Goal: Book appointment/travel/reservation

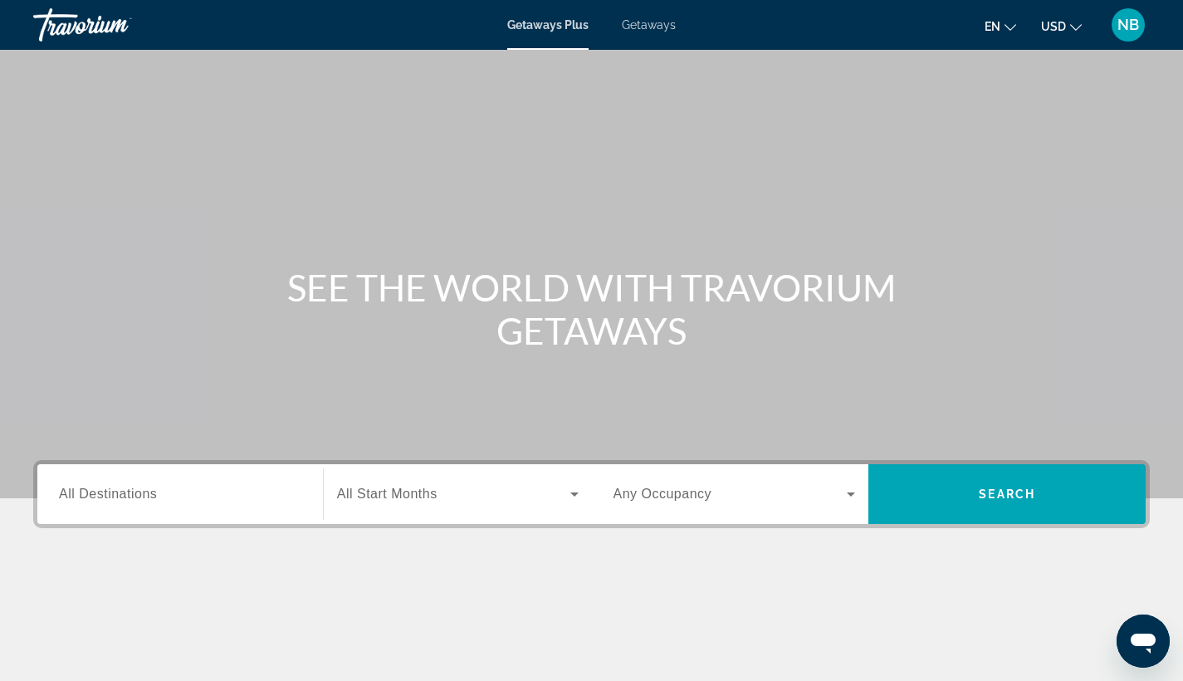
click at [663, 28] on span "Getaways" at bounding box center [649, 24] width 54 height 13
click at [219, 503] on input "Destination All Destinations" at bounding box center [180, 495] width 242 height 20
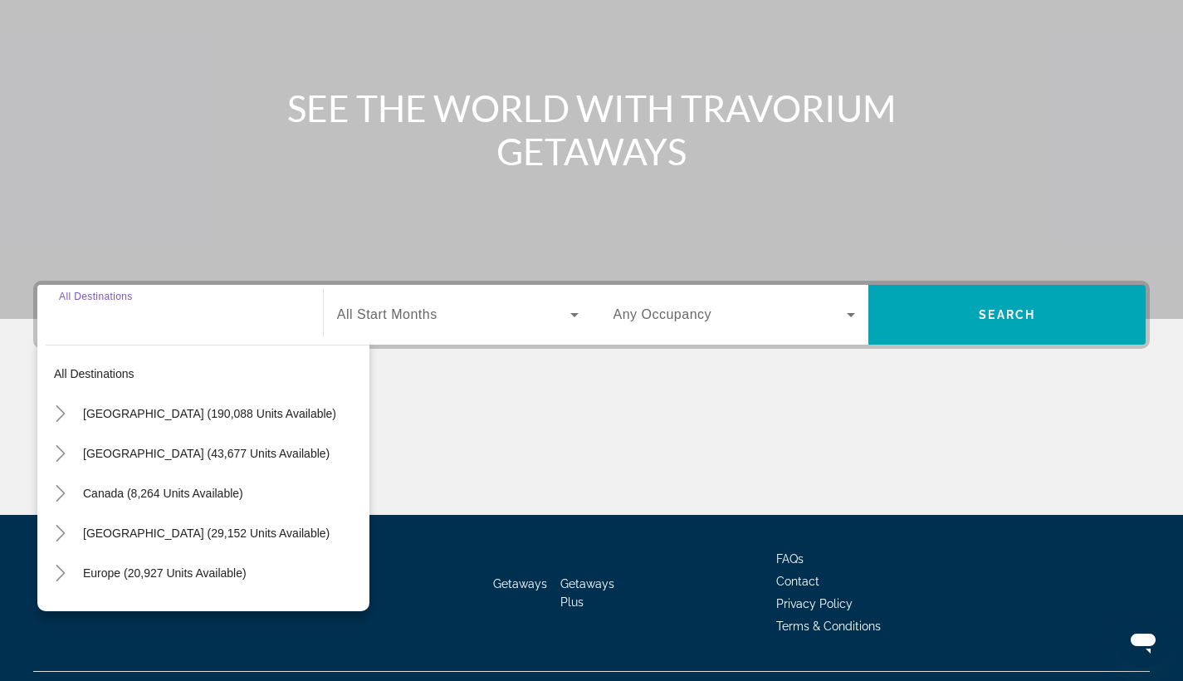
scroll to position [217, 0]
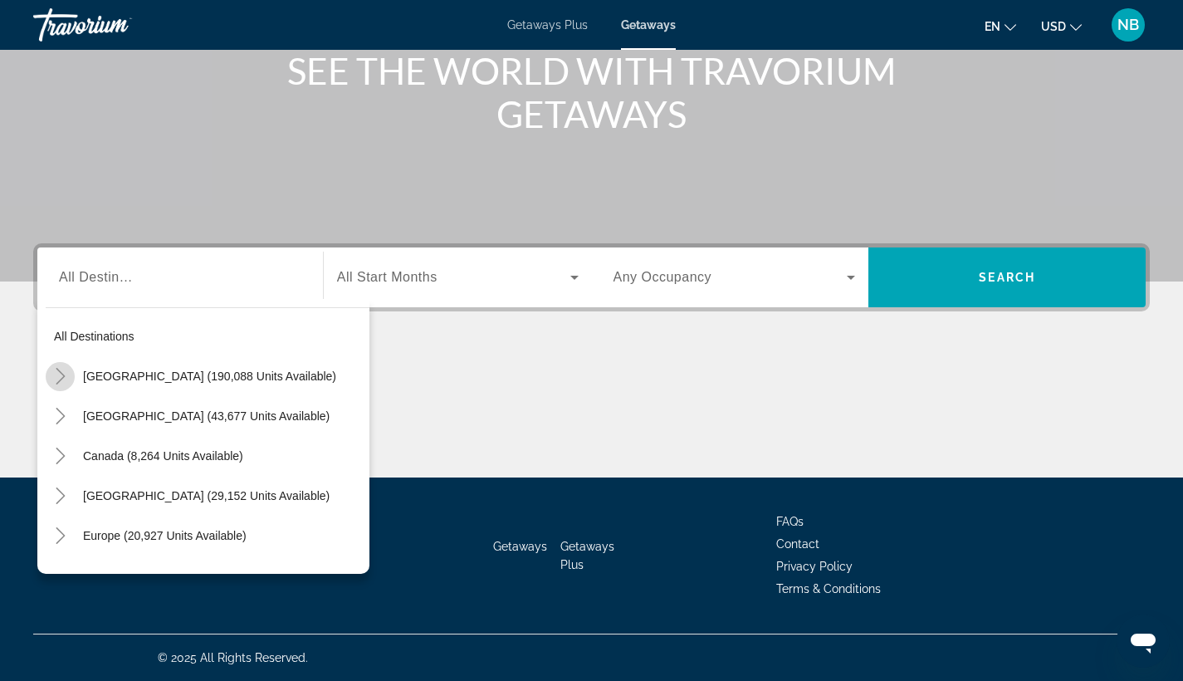
click at [63, 375] on icon "Toggle United States (190,088 units available)" at bounding box center [60, 376] width 9 height 17
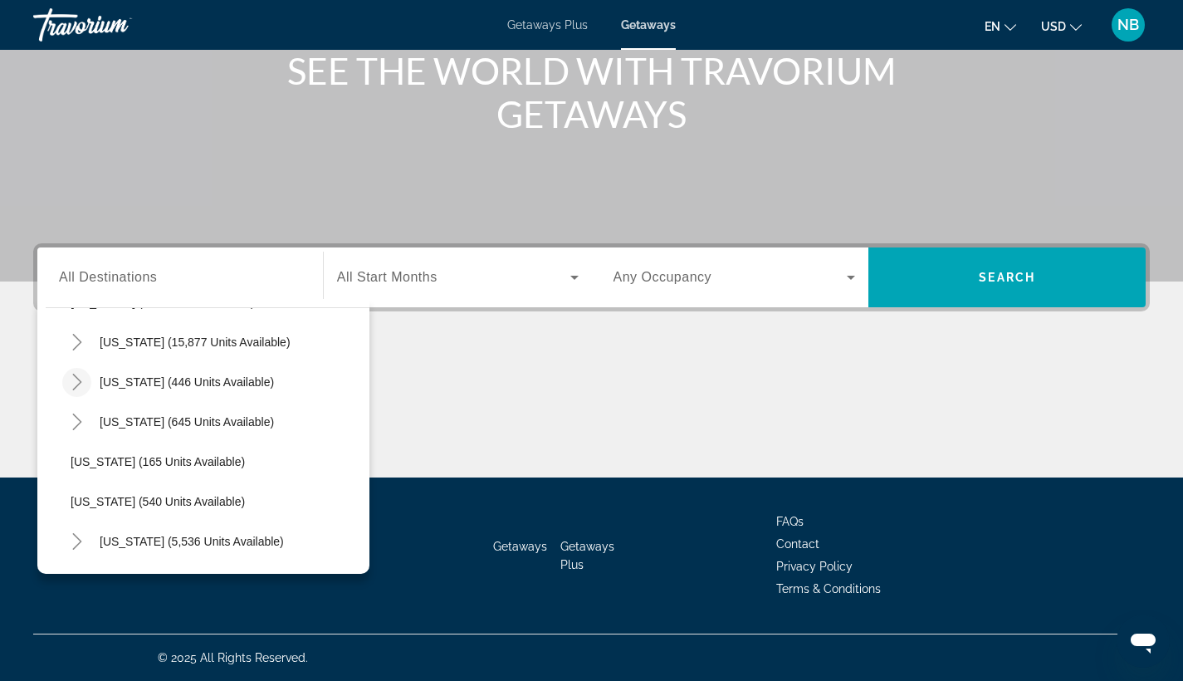
scroll to position [1489, 0]
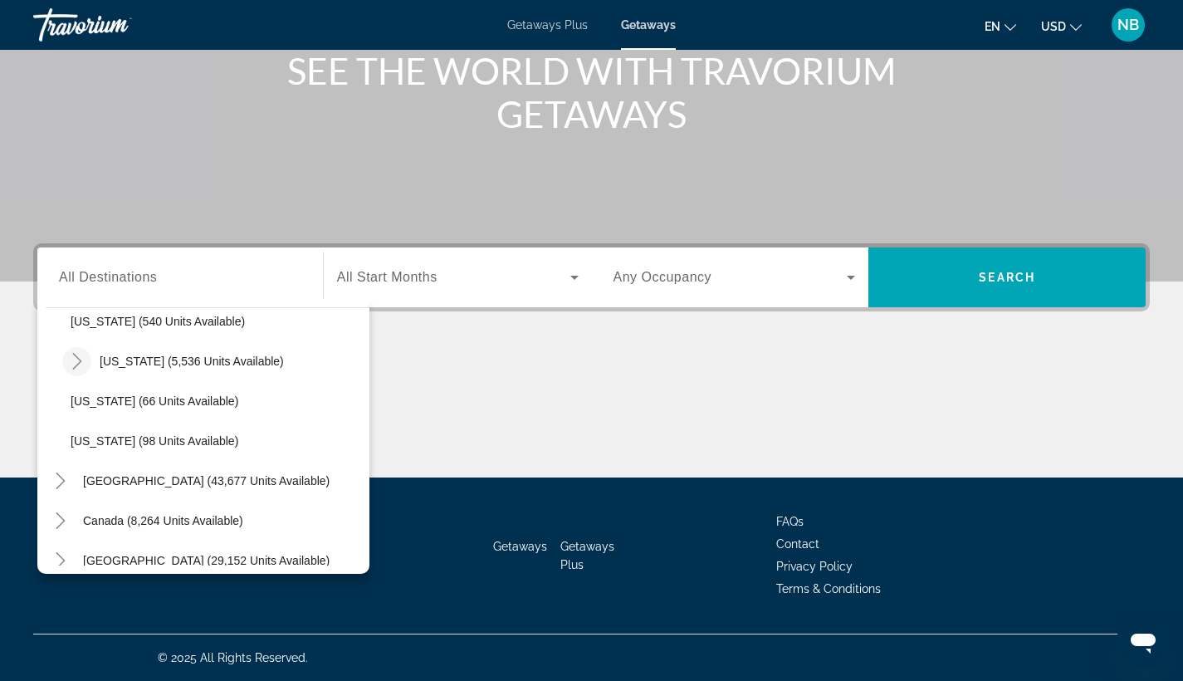
click at [75, 363] on icon "Toggle Virginia (5,536 units available)" at bounding box center [77, 361] width 17 height 17
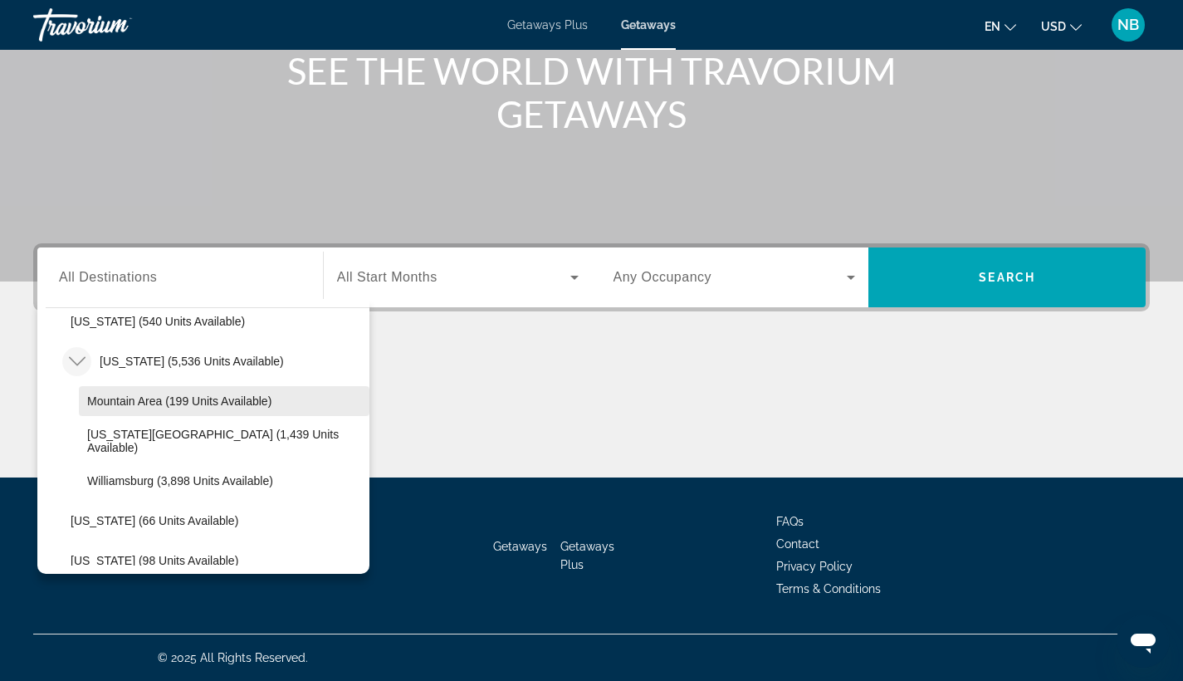
click at [134, 407] on span "Mountain Area (199 units available)" at bounding box center [179, 400] width 184 height 13
type input "**********"
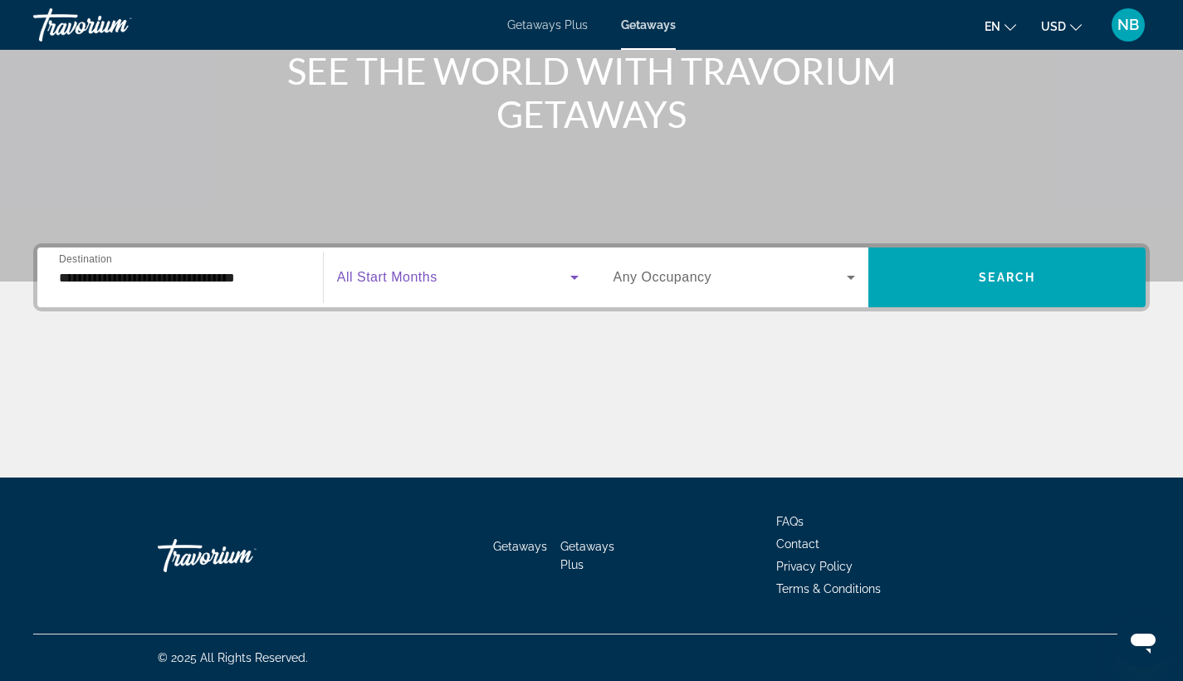
click at [508, 278] on span "Search widget" at bounding box center [453, 277] width 233 height 20
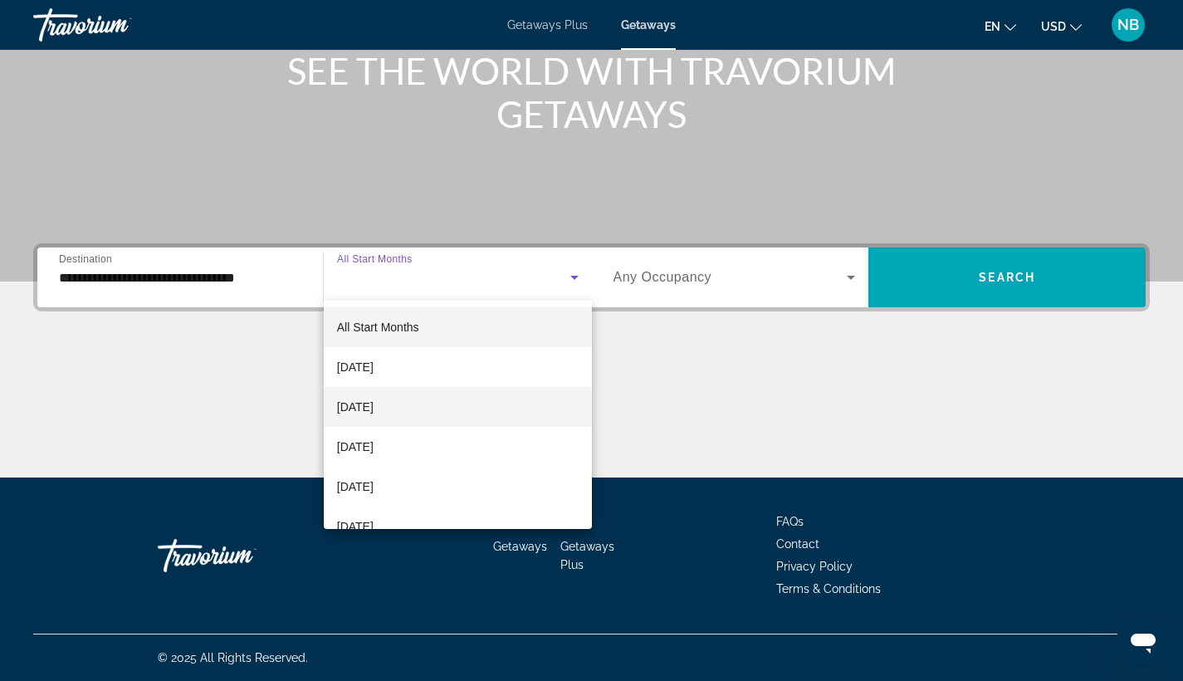
click at [494, 403] on mat-option "[DATE]" at bounding box center [458, 407] width 268 height 40
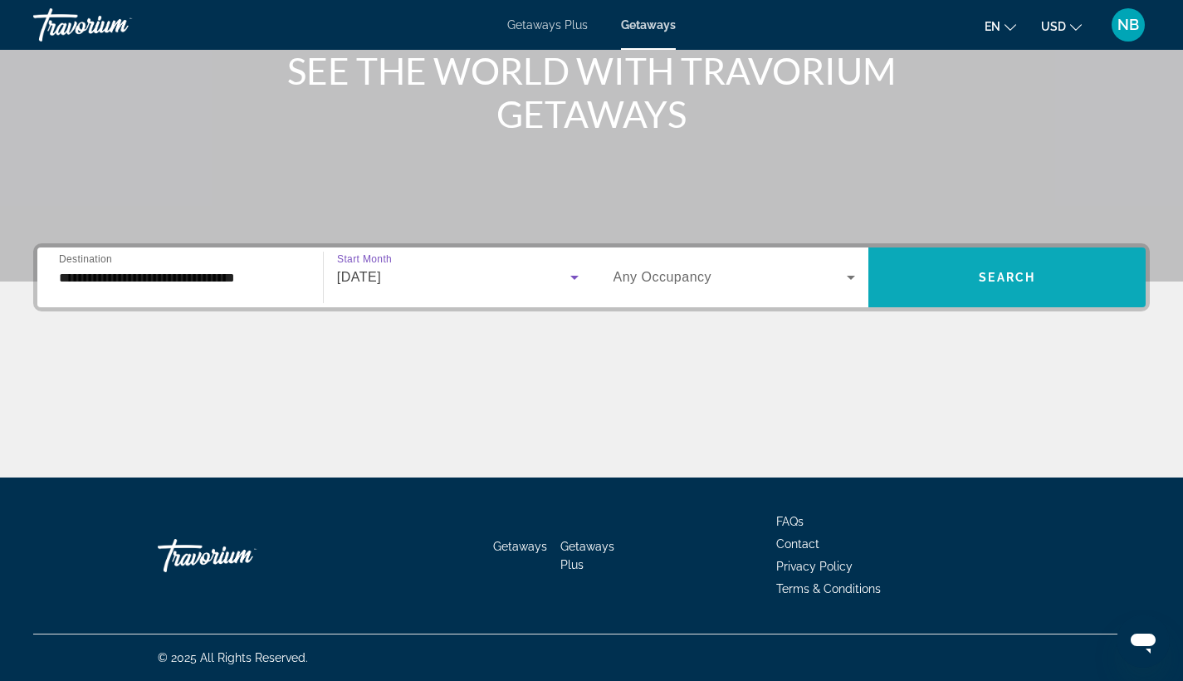
click at [998, 271] on span "Search" at bounding box center [1007, 277] width 56 height 13
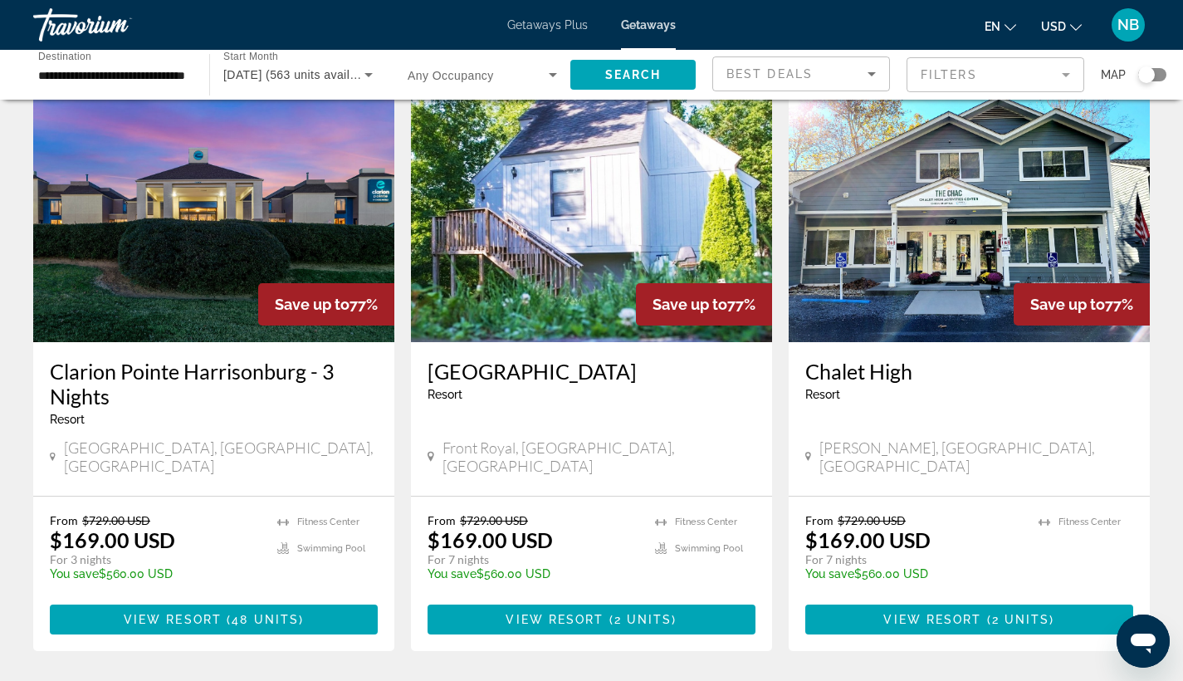
scroll to position [85, 0]
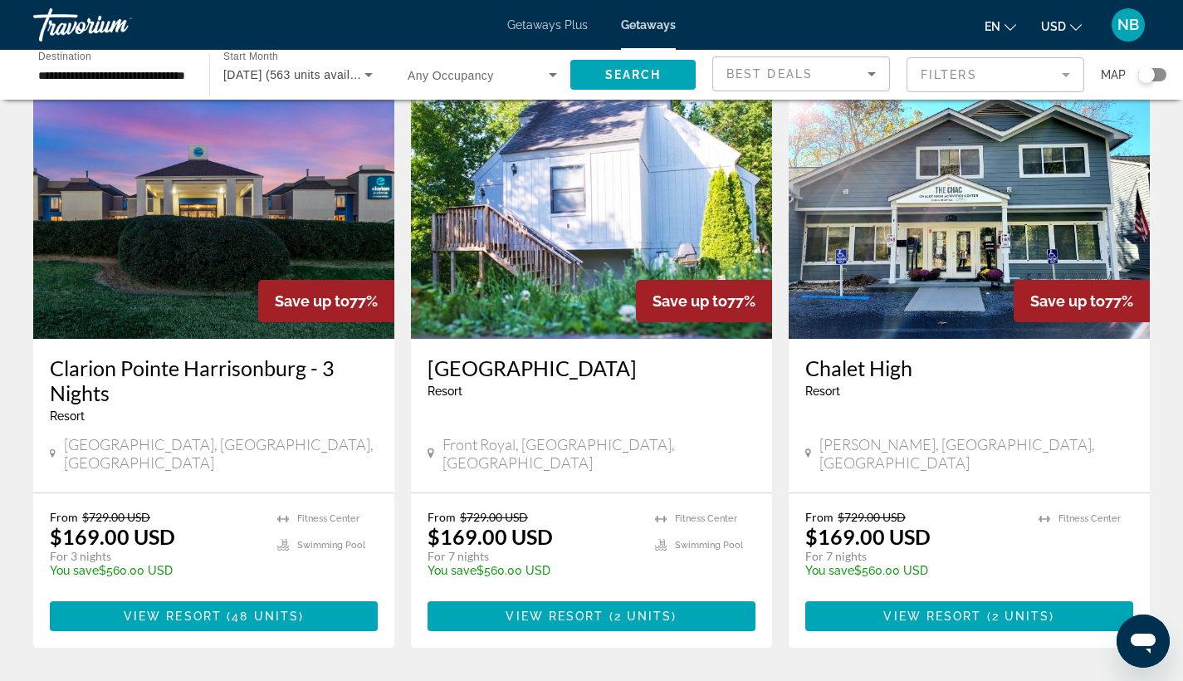
click at [251, 367] on h3 "Clarion Pointe Harrisonburg - 3 Nights" at bounding box center [214, 380] width 328 height 50
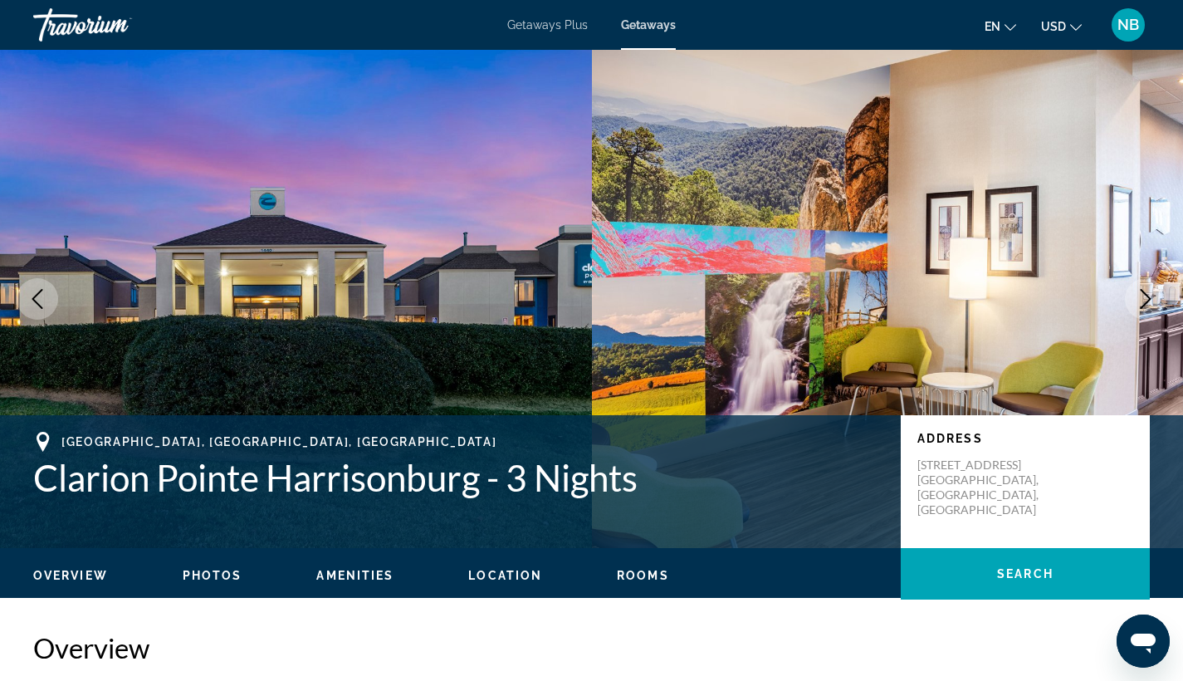
click at [1150, 296] on icon "Next image" at bounding box center [1146, 299] width 20 height 20
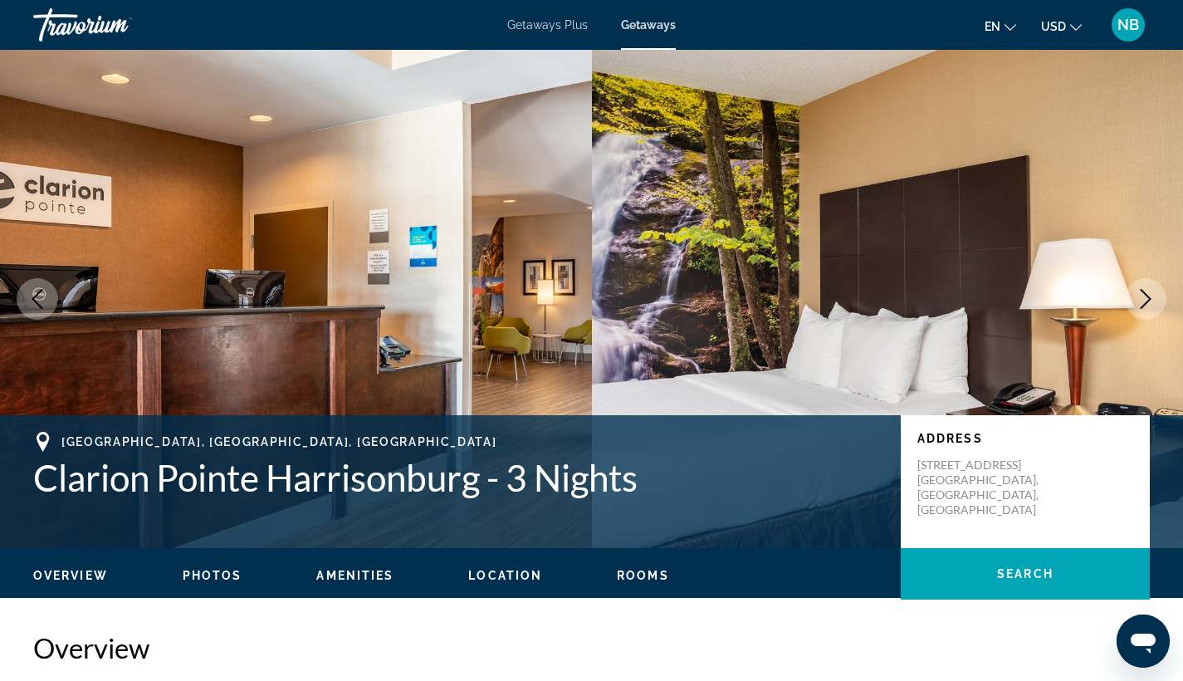
click at [1150, 296] on icon "Next image" at bounding box center [1146, 299] width 20 height 20
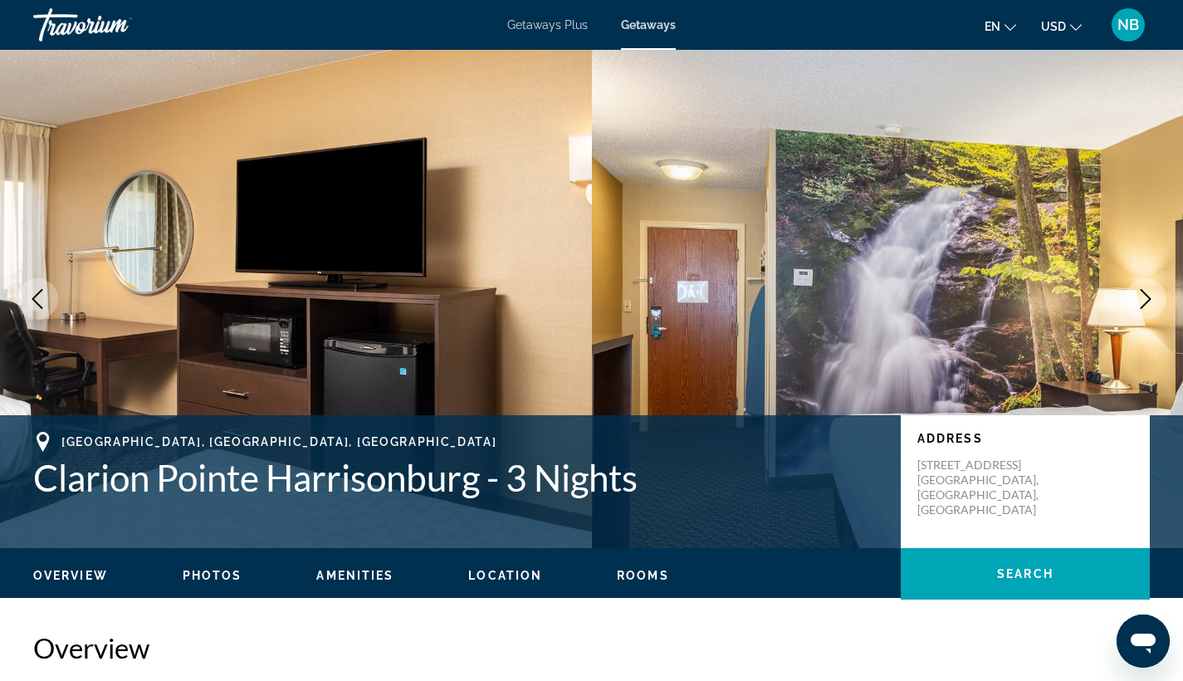
click at [1150, 296] on icon "Next image" at bounding box center [1146, 299] width 20 height 20
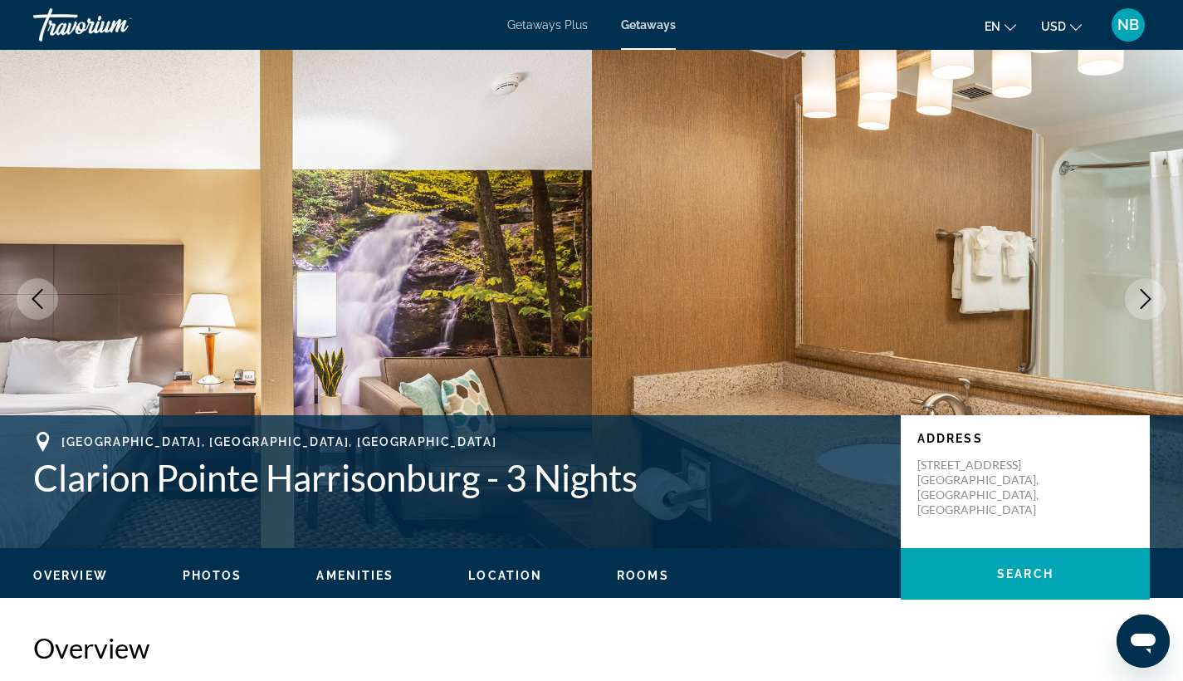
click at [1150, 296] on icon "Next image" at bounding box center [1146, 299] width 20 height 20
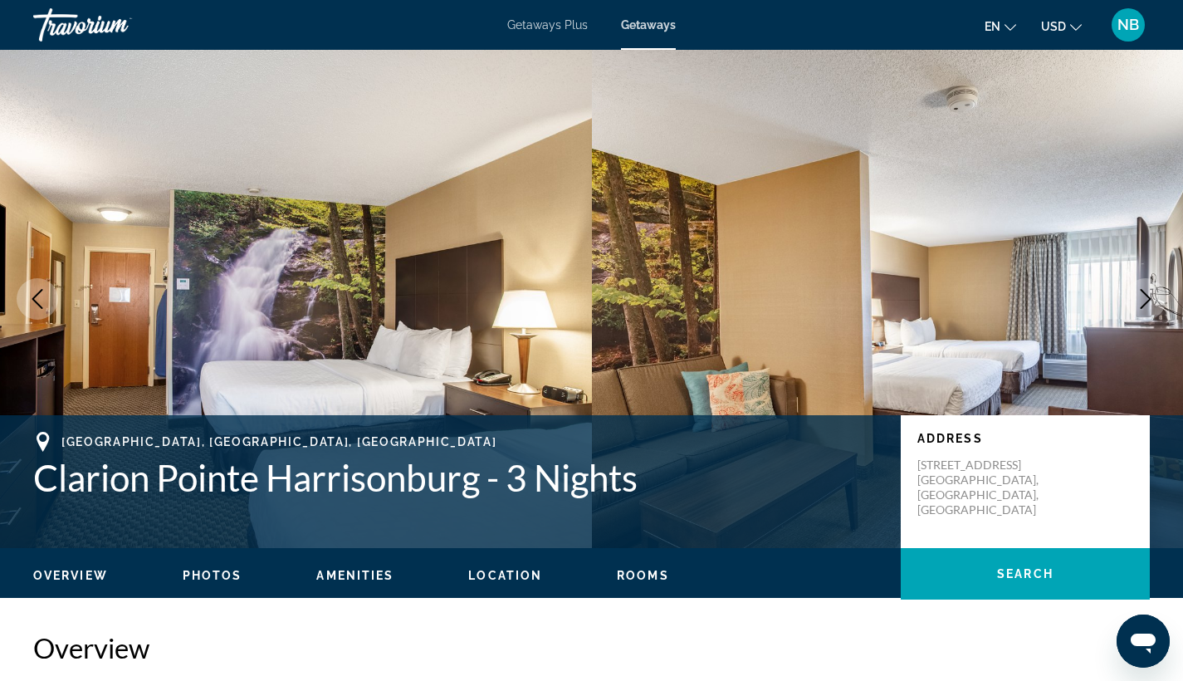
click at [1150, 296] on icon "Next image" at bounding box center [1146, 299] width 20 height 20
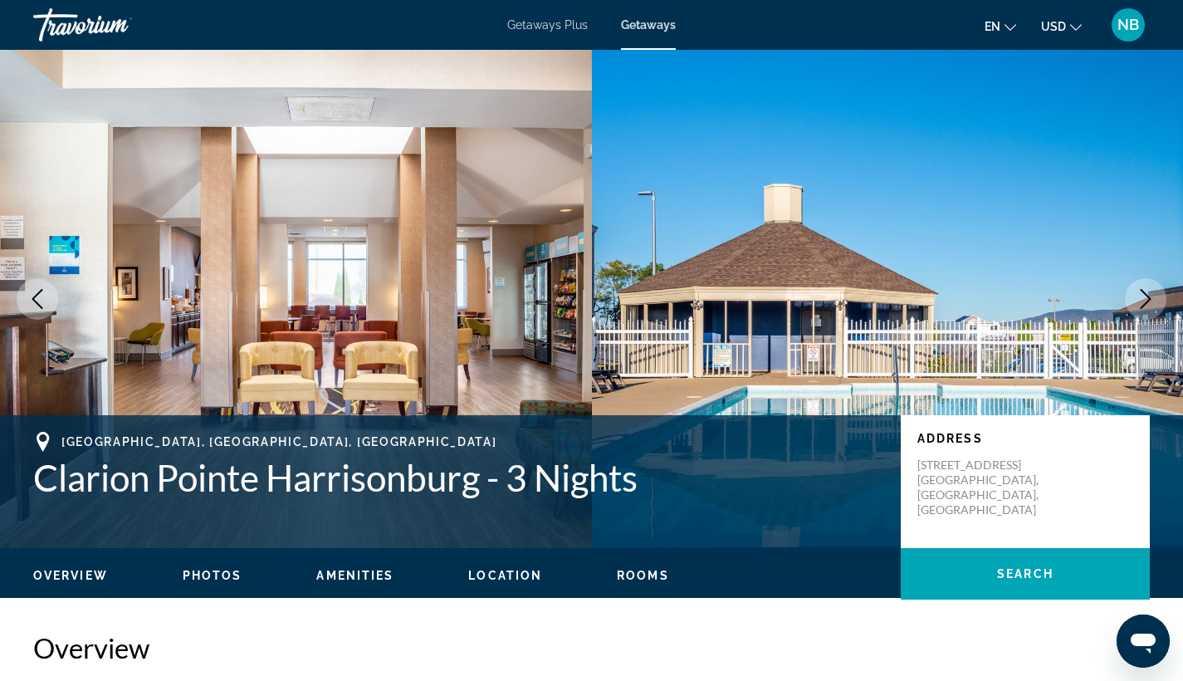
click at [1150, 296] on icon "Next image" at bounding box center [1146, 299] width 20 height 20
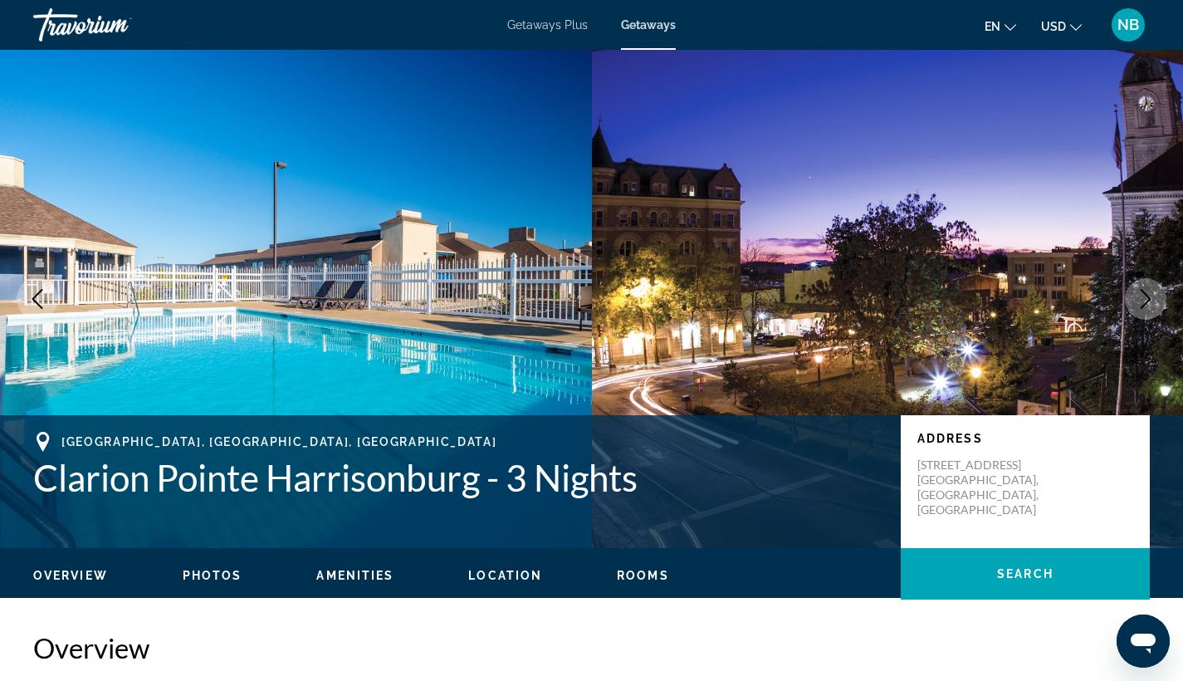
click at [1150, 296] on icon "Next image" at bounding box center [1146, 299] width 20 height 20
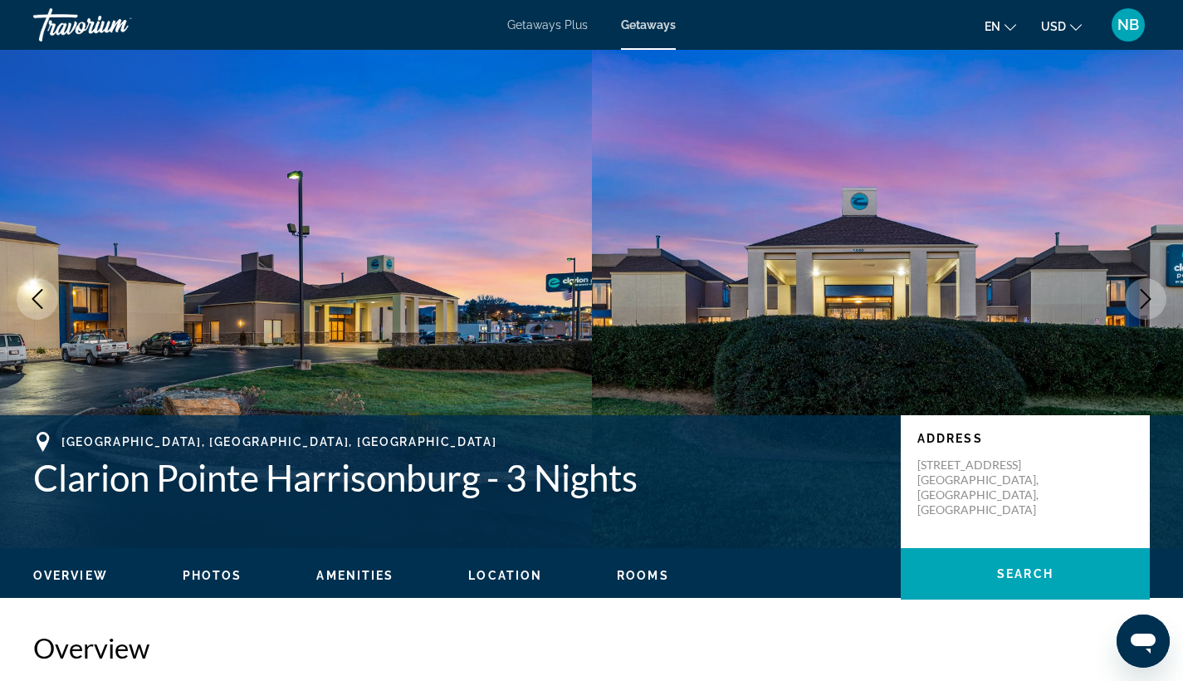
click at [1150, 296] on icon "Next image" at bounding box center [1146, 299] width 20 height 20
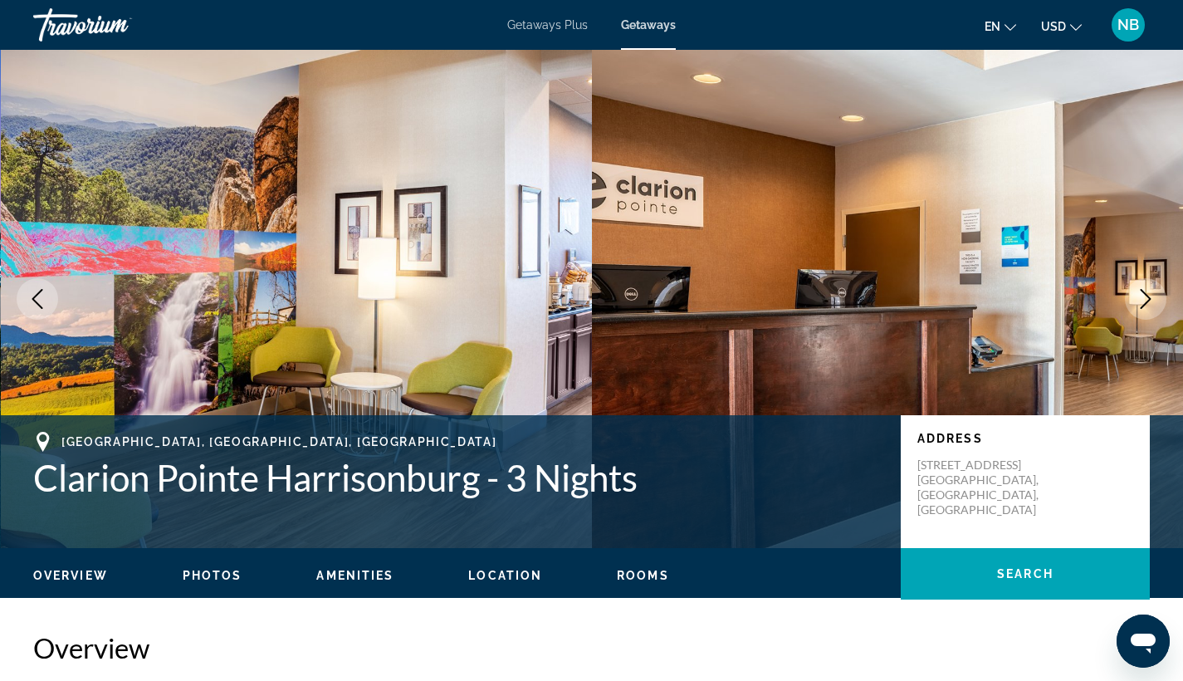
click at [1150, 296] on icon "Next image" at bounding box center [1146, 299] width 20 height 20
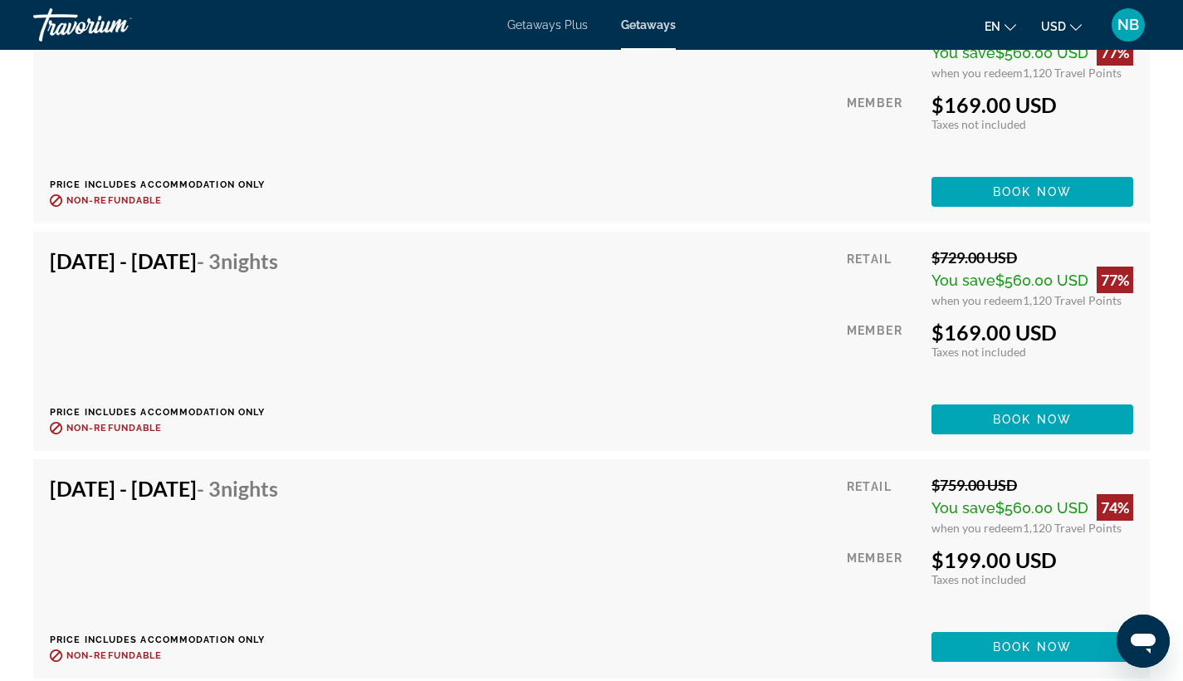
scroll to position [4529, 0]
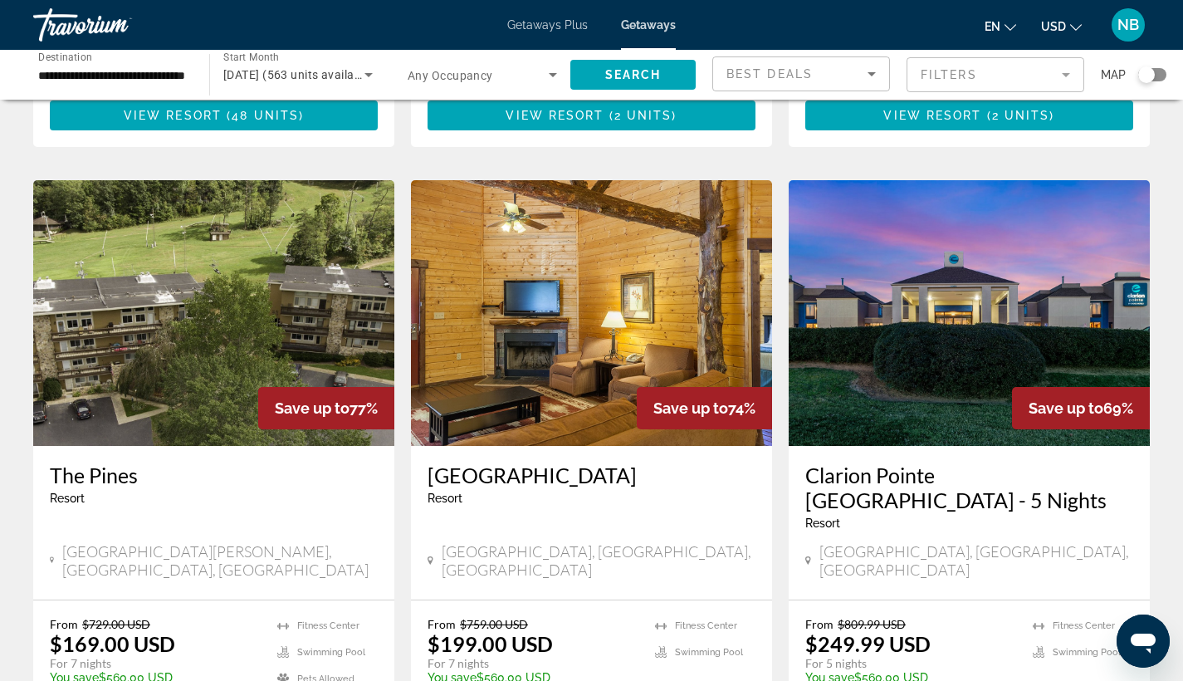
scroll to position [595, 0]
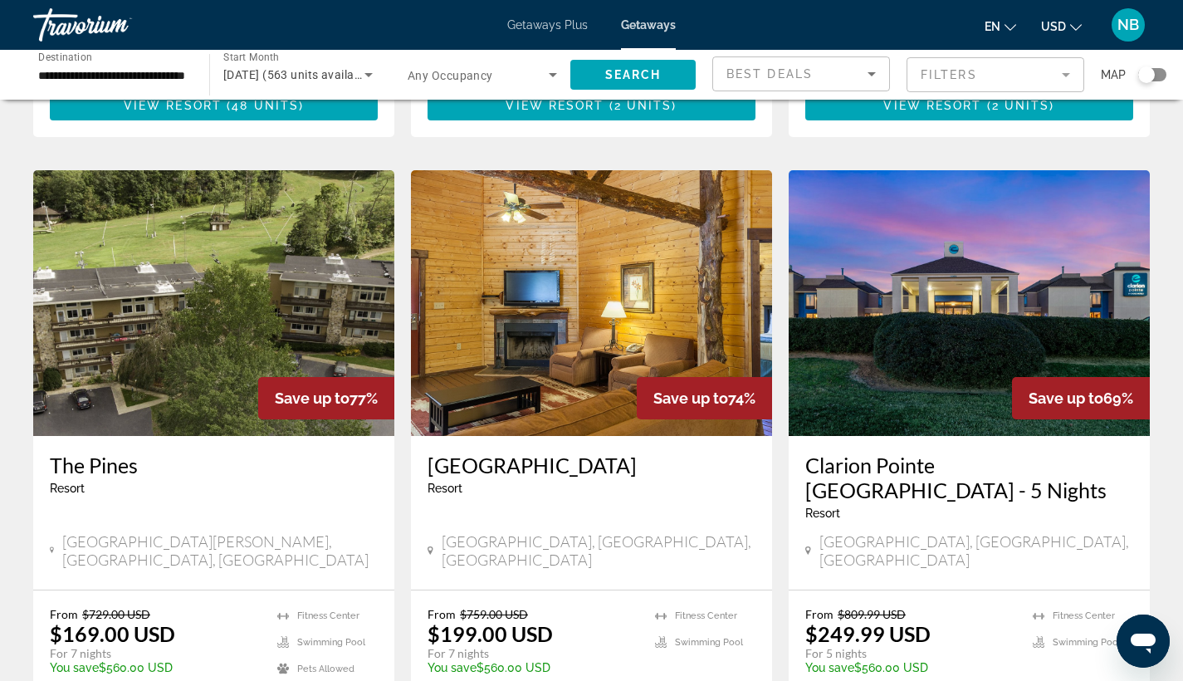
click at [555, 452] on h3 "[GEOGRAPHIC_DATA]" at bounding box center [592, 464] width 328 height 25
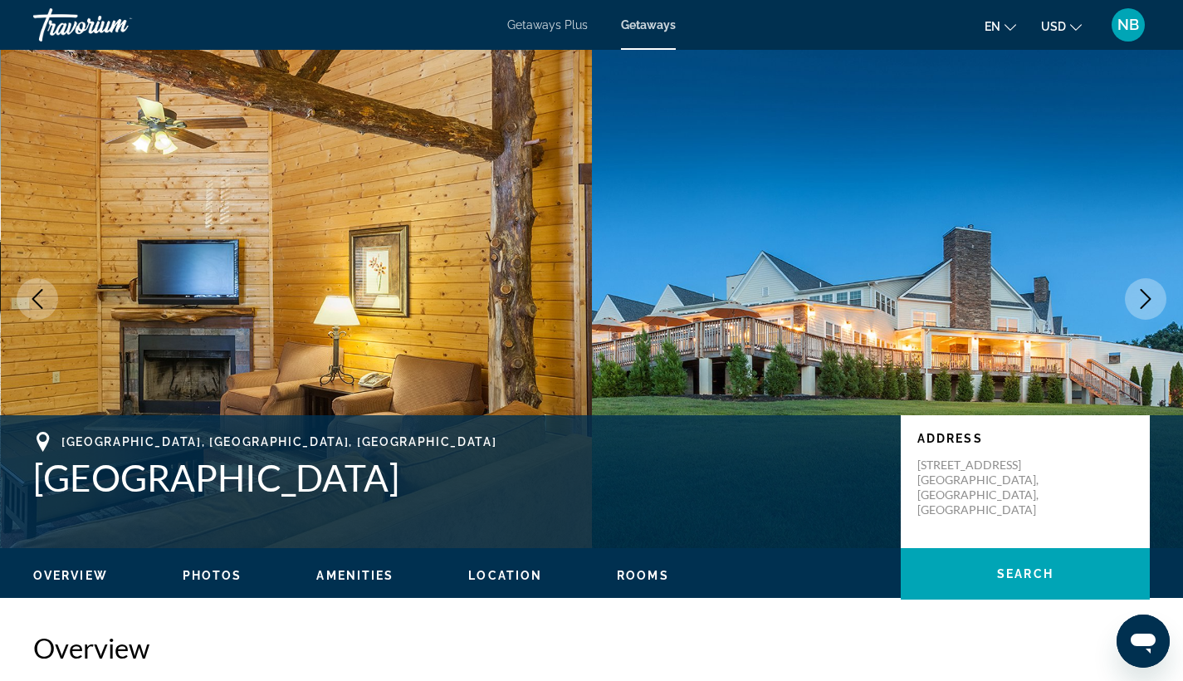
click at [1156, 298] on button "Next image" at bounding box center [1146, 299] width 42 height 42
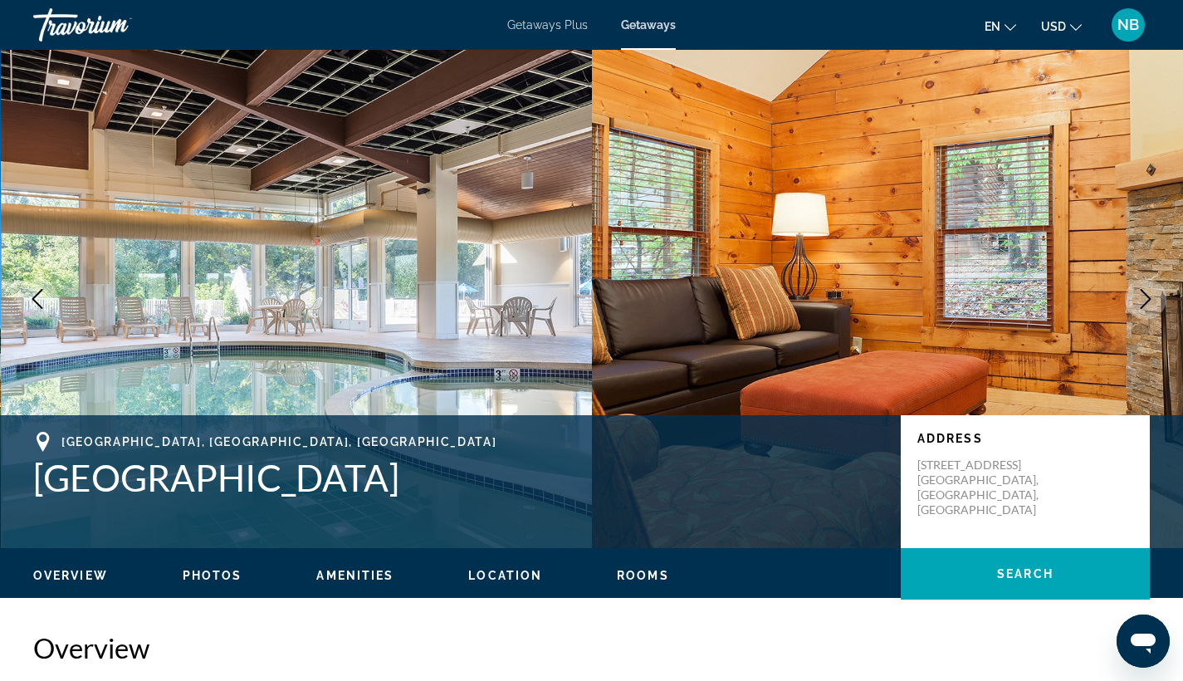
click at [1156, 298] on button "Next image" at bounding box center [1146, 299] width 42 height 42
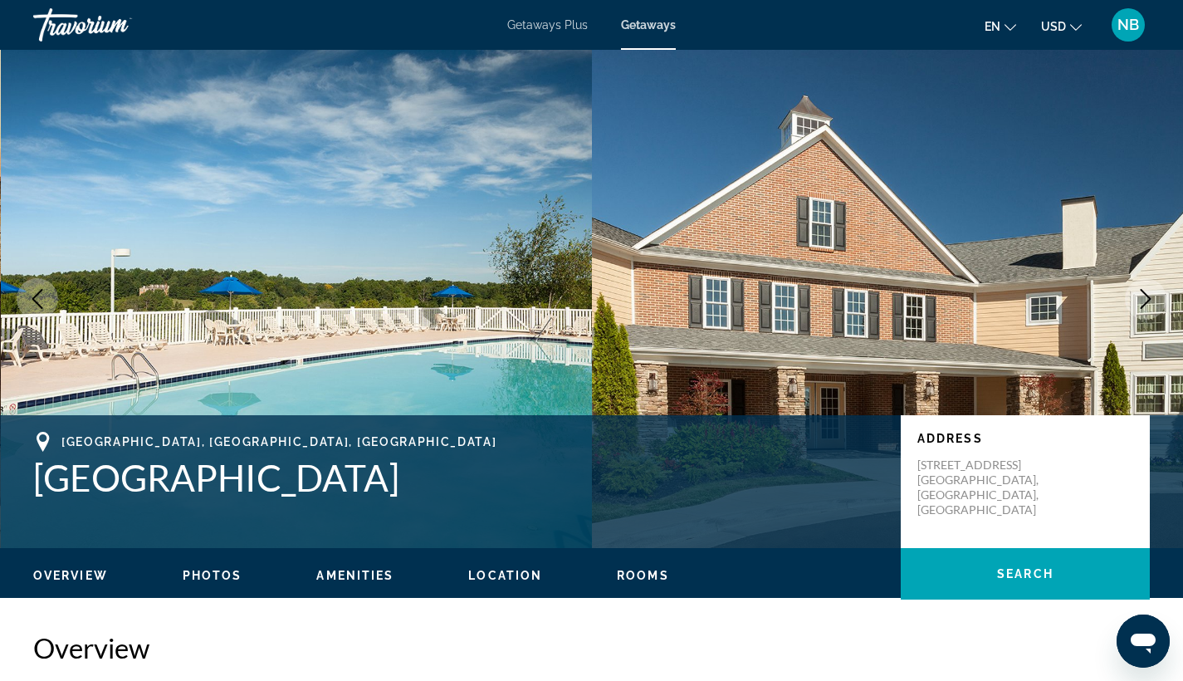
click at [1156, 298] on button "Next image" at bounding box center [1146, 299] width 42 height 42
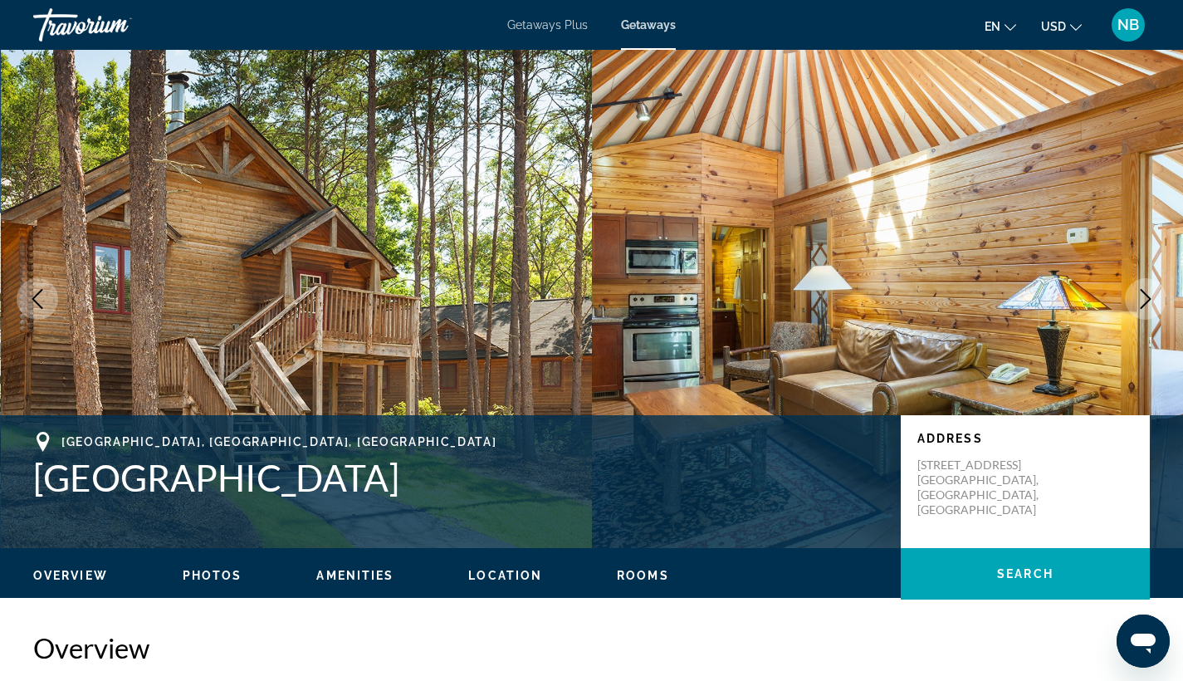
click at [1156, 298] on button "Next image" at bounding box center [1146, 299] width 42 height 42
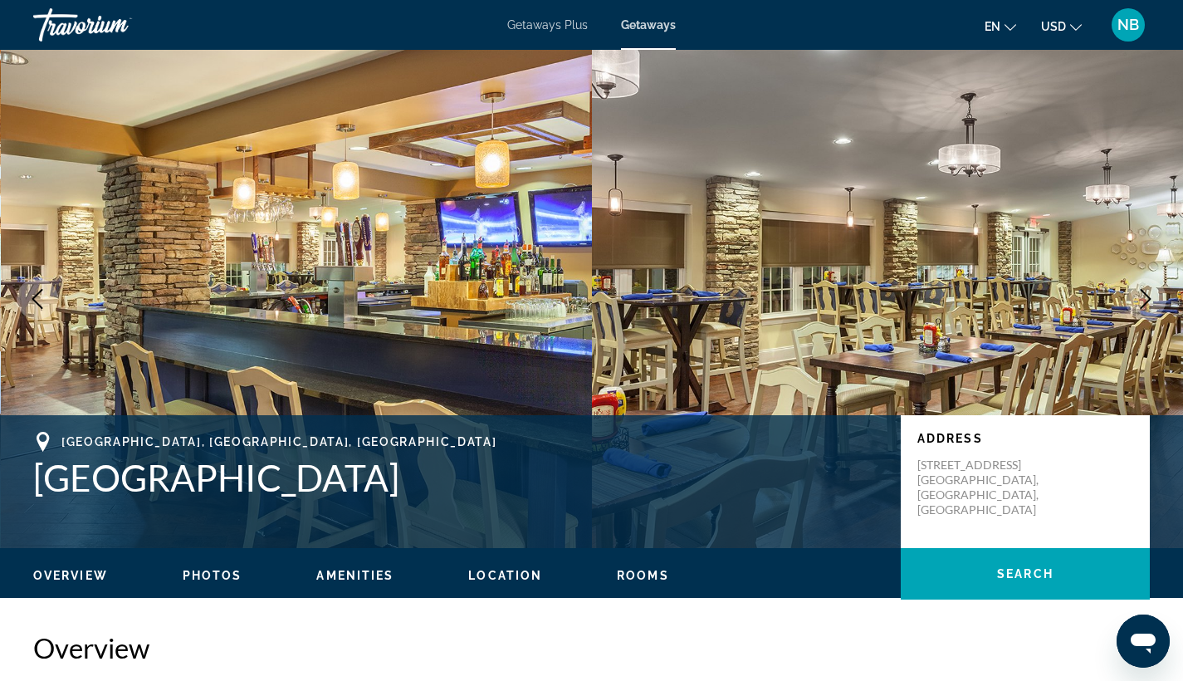
click at [1156, 298] on button "Next image" at bounding box center [1146, 299] width 42 height 42
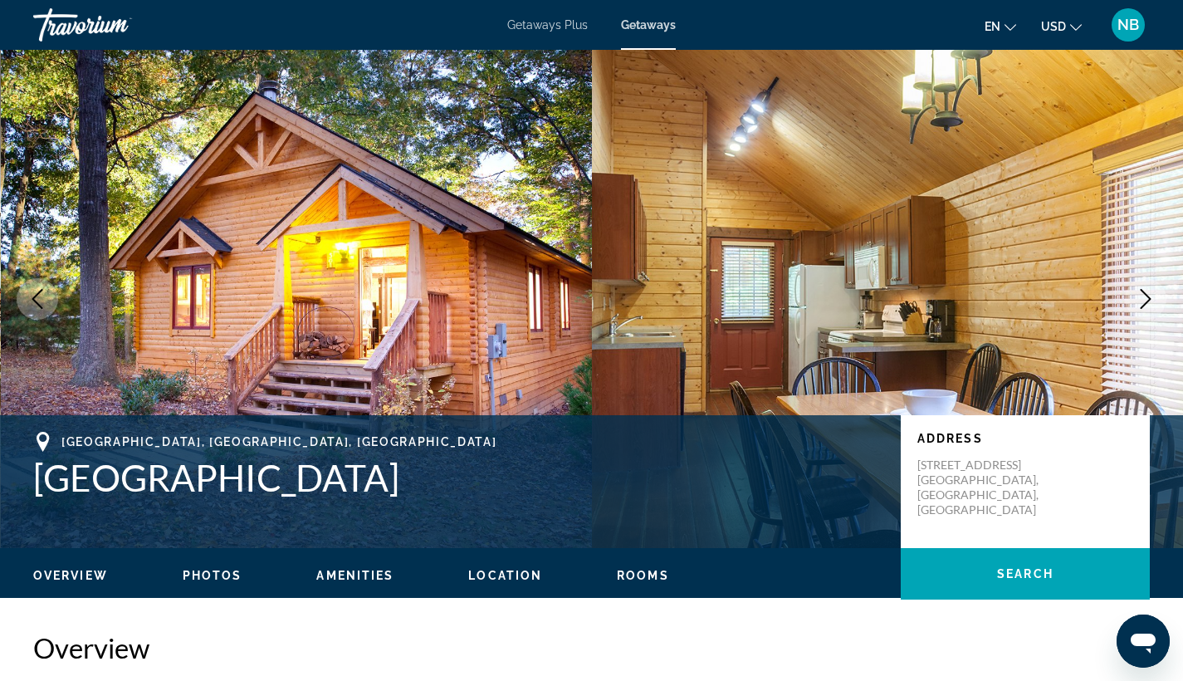
click at [1156, 298] on button "Next image" at bounding box center [1146, 299] width 42 height 42
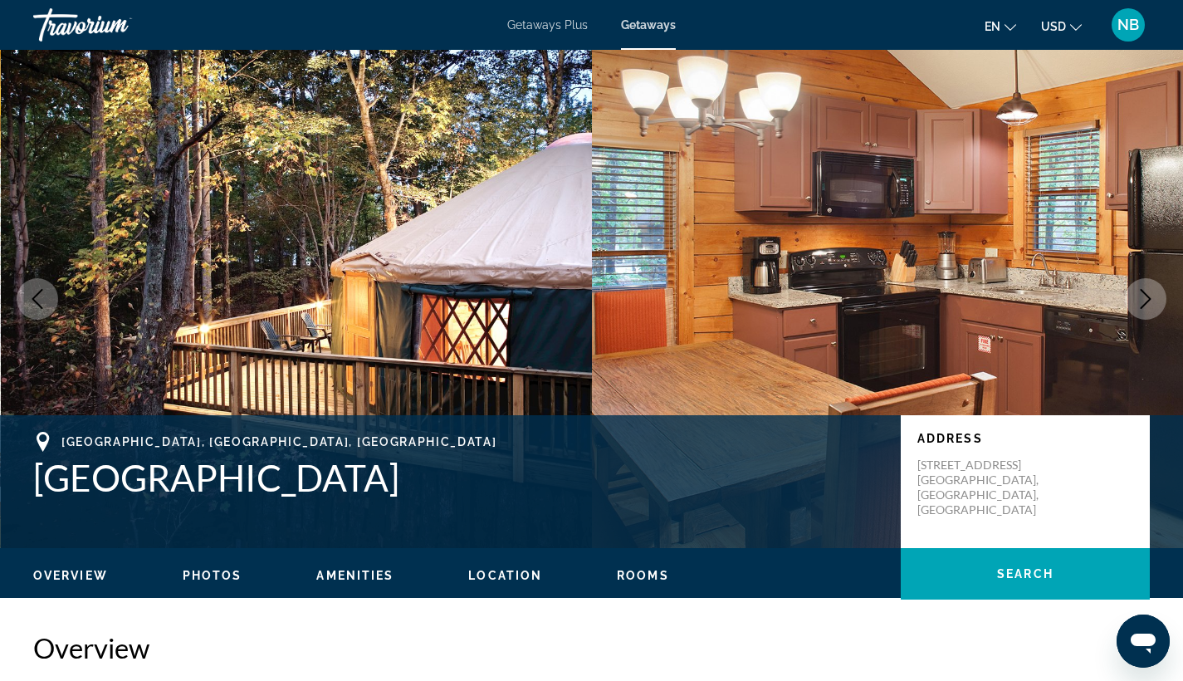
click at [1156, 298] on button "Next image" at bounding box center [1146, 299] width 42 height 42
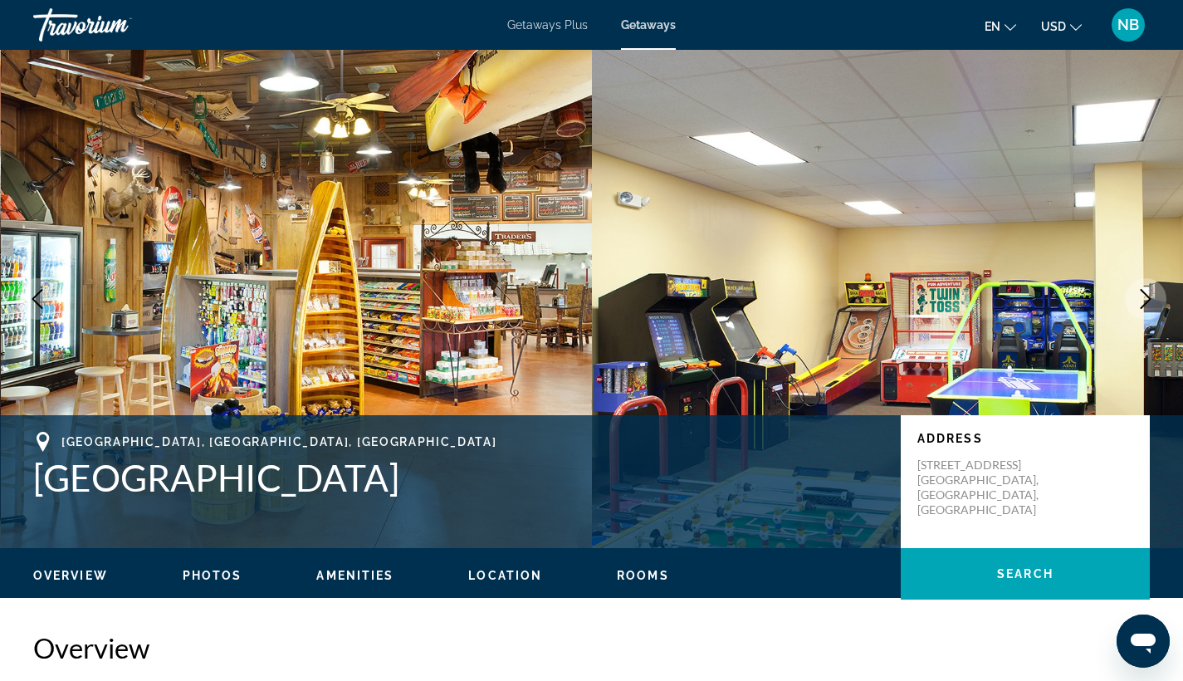
click at [1156, 298] on button "Next image" at bounding box center [1146, 299] width 42 height 42
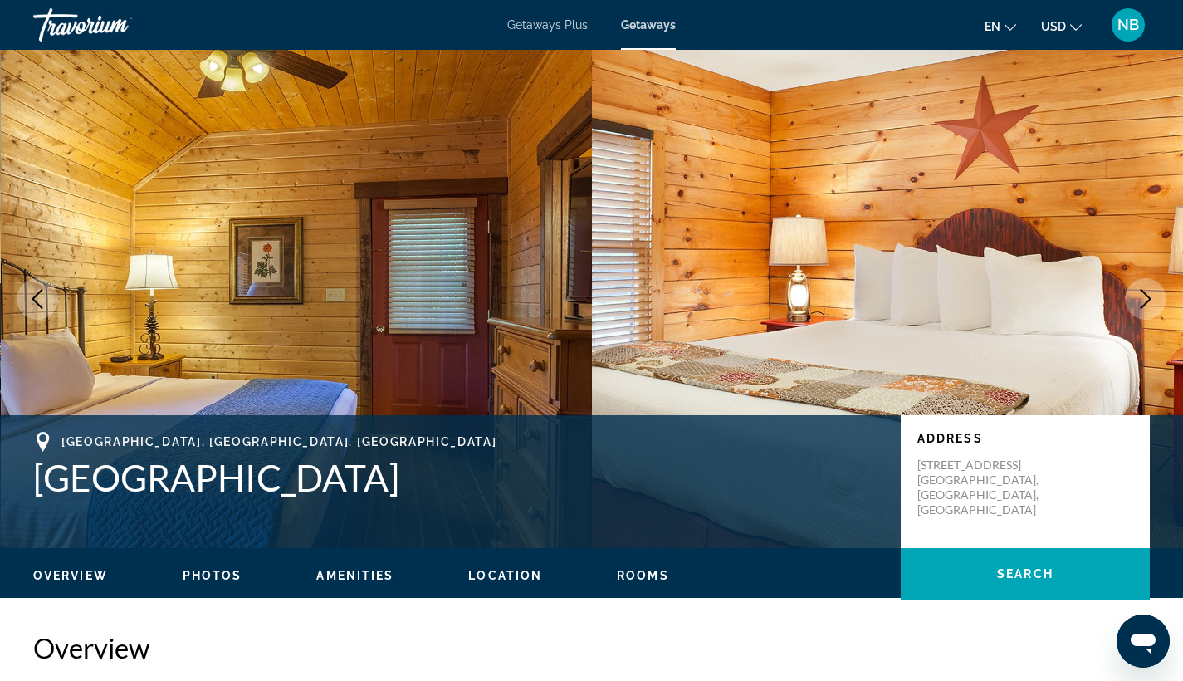
click at [1156, 298] on button "Next image" at bounding box center [1146, 299] width 42 height 42
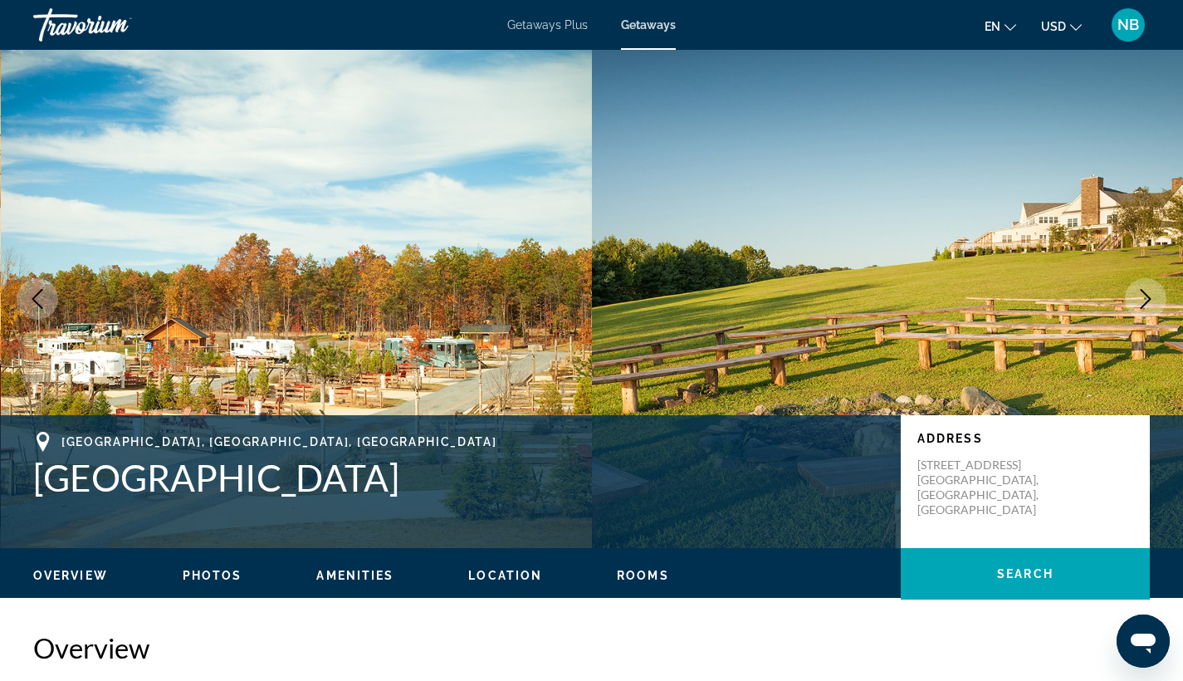
click at [1154, 293] on icon "Next image" at bounding box center [1146, 299] width 20 height 20
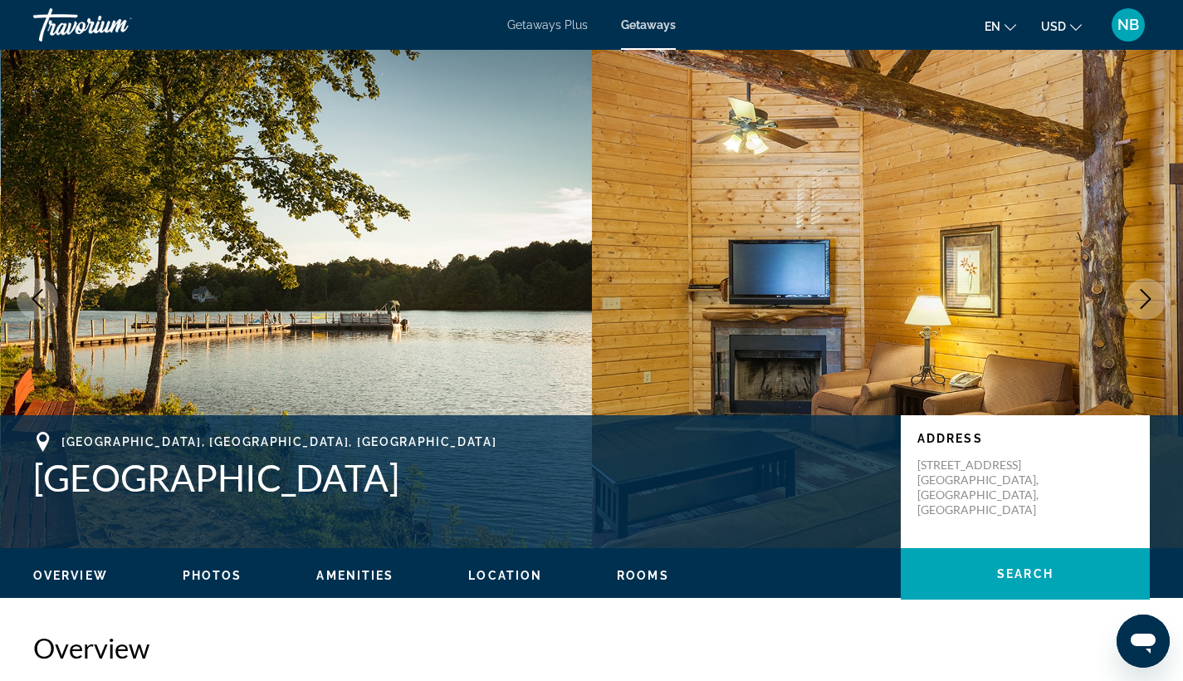
click at [1154, 293] on icon "Next image" at bounding box center [1146, 299] width 20 height 20
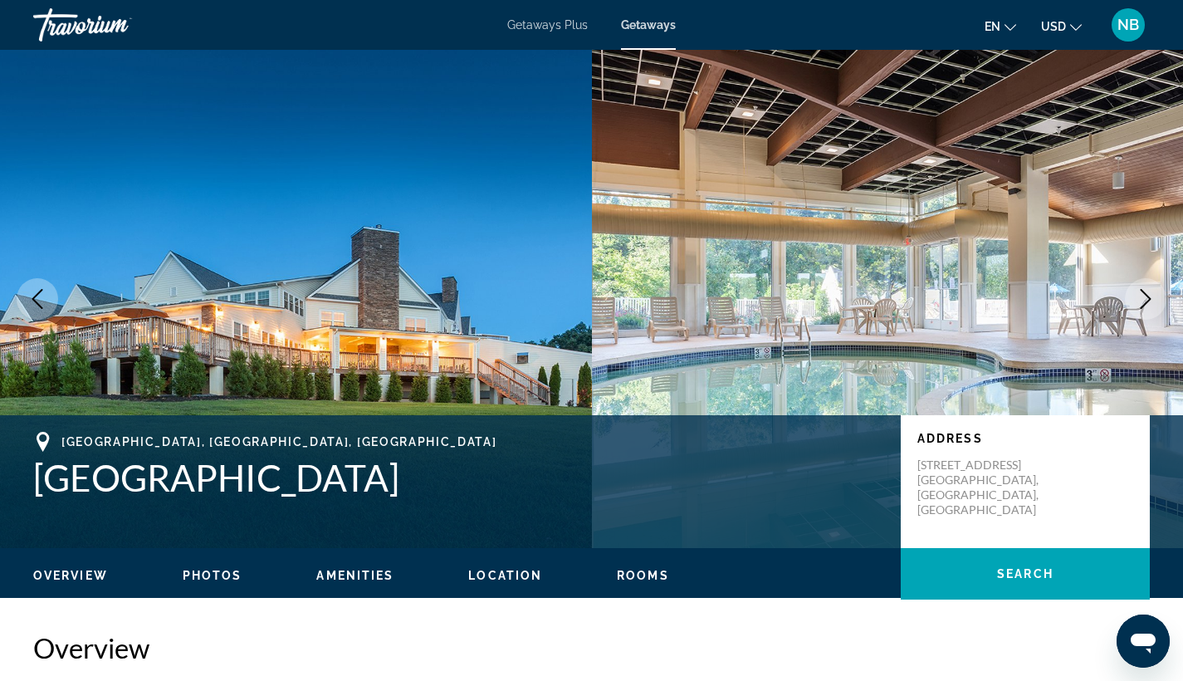
click at [356, 576] on span "Amenities" at bounding box center [354, 575] width 77 height 13
